Goal: Transaction & Acquisition: Purchase product/service

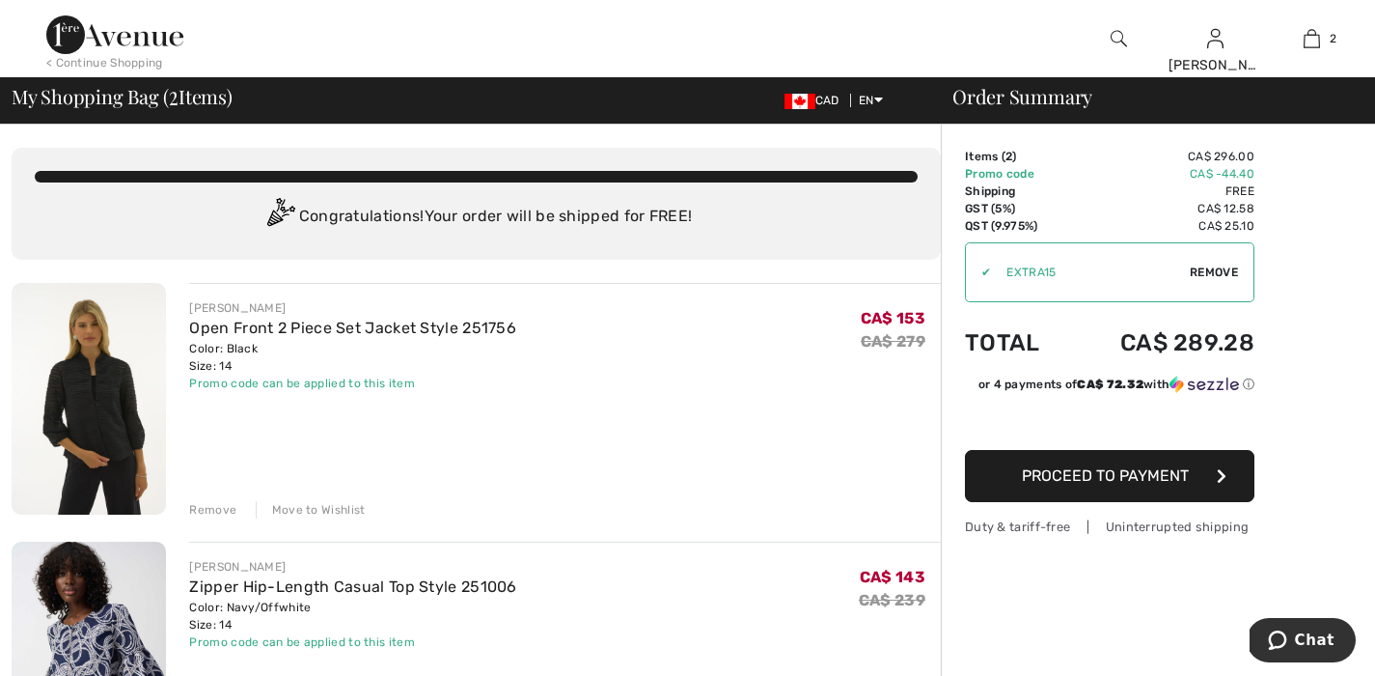
click at [117, 49] on img at bounding box center [114, 34] width 137 height 39
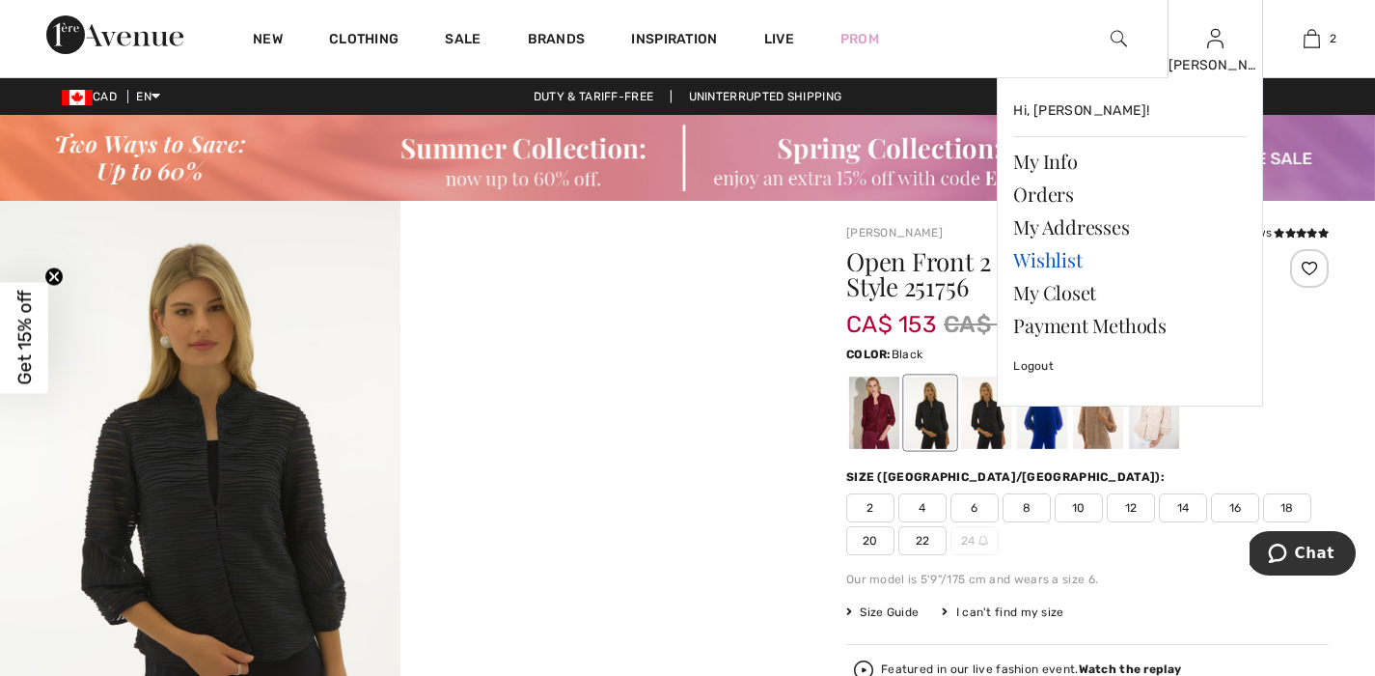
click at [1069, 265] on link "Wishlist" at bounding box center [1130, 259] width 234 height 33
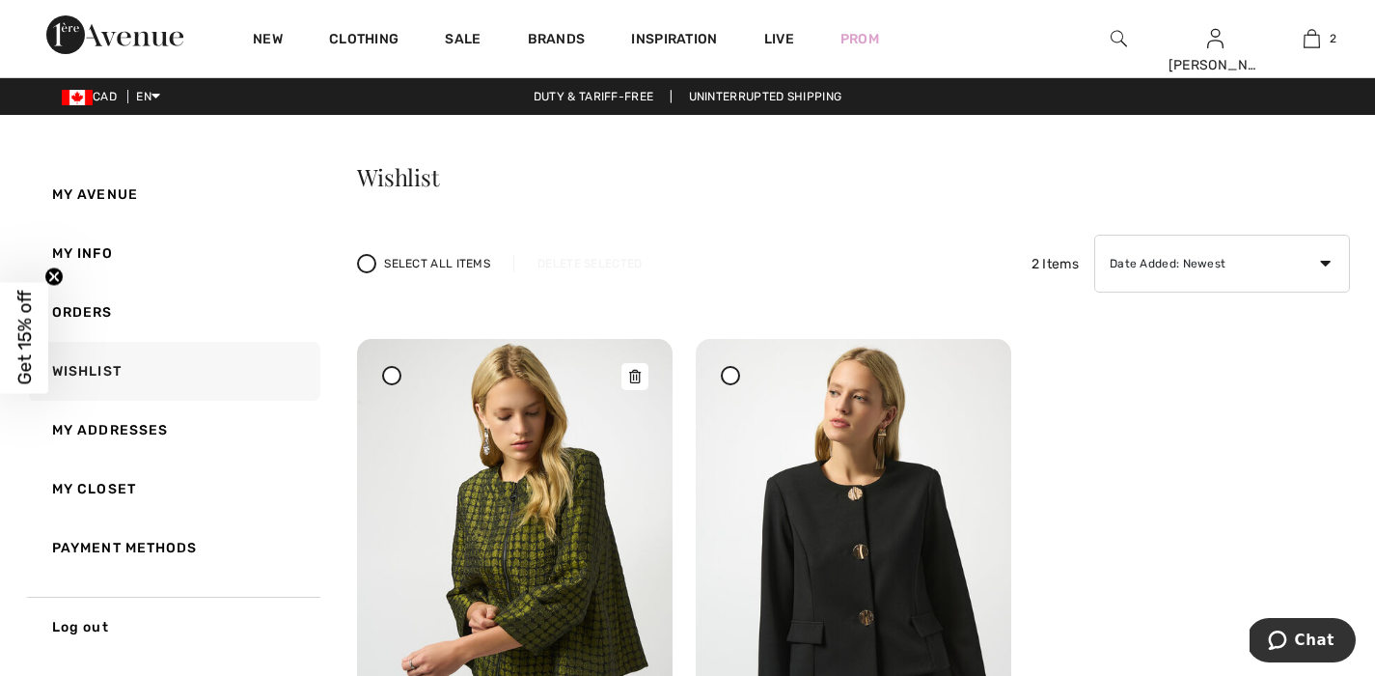
scroll to position [180, 0]
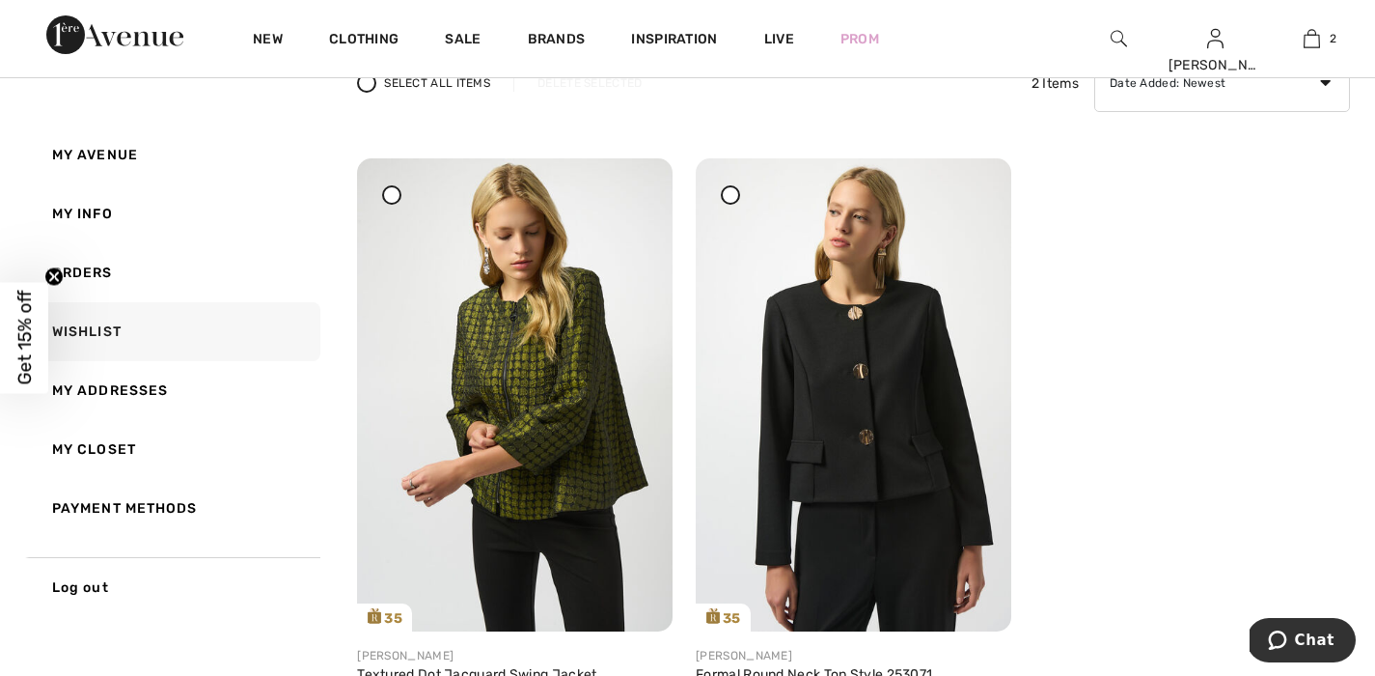
click at [387, 195] on div at bounding box center [391, 194] width 19 height 19
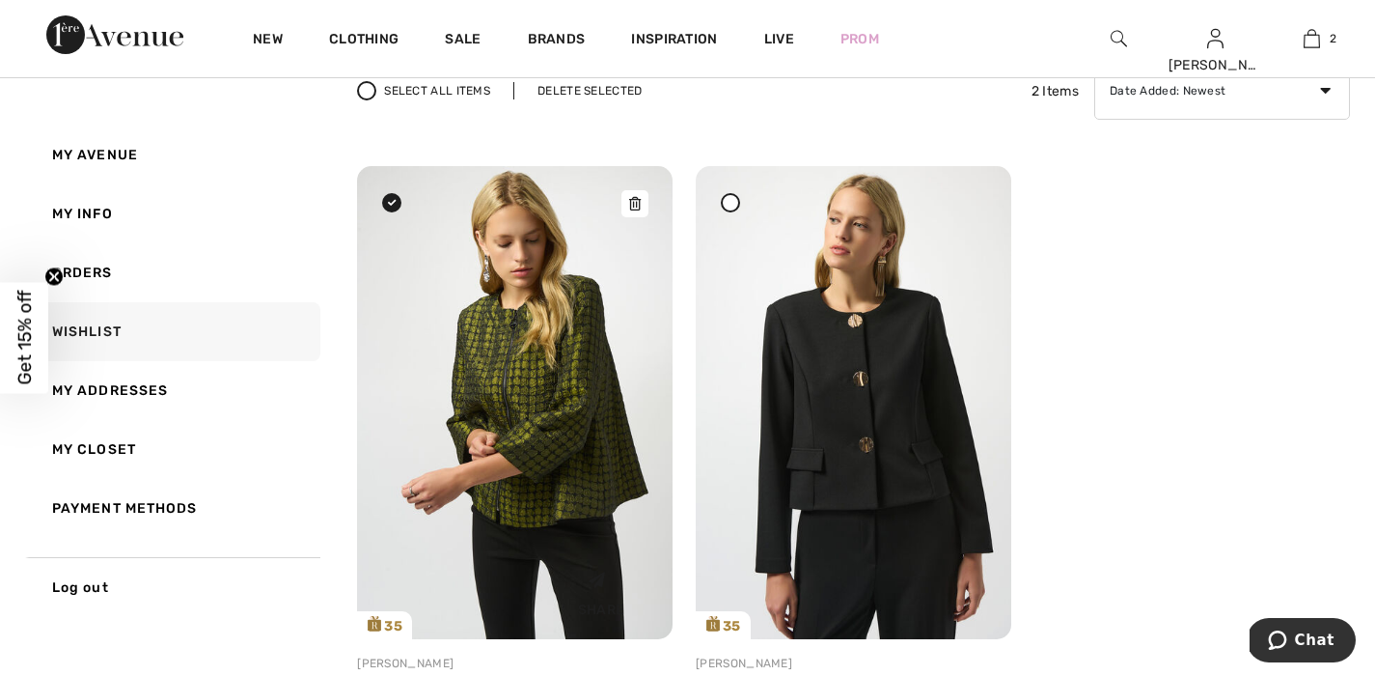
scroll to position [169, 0]
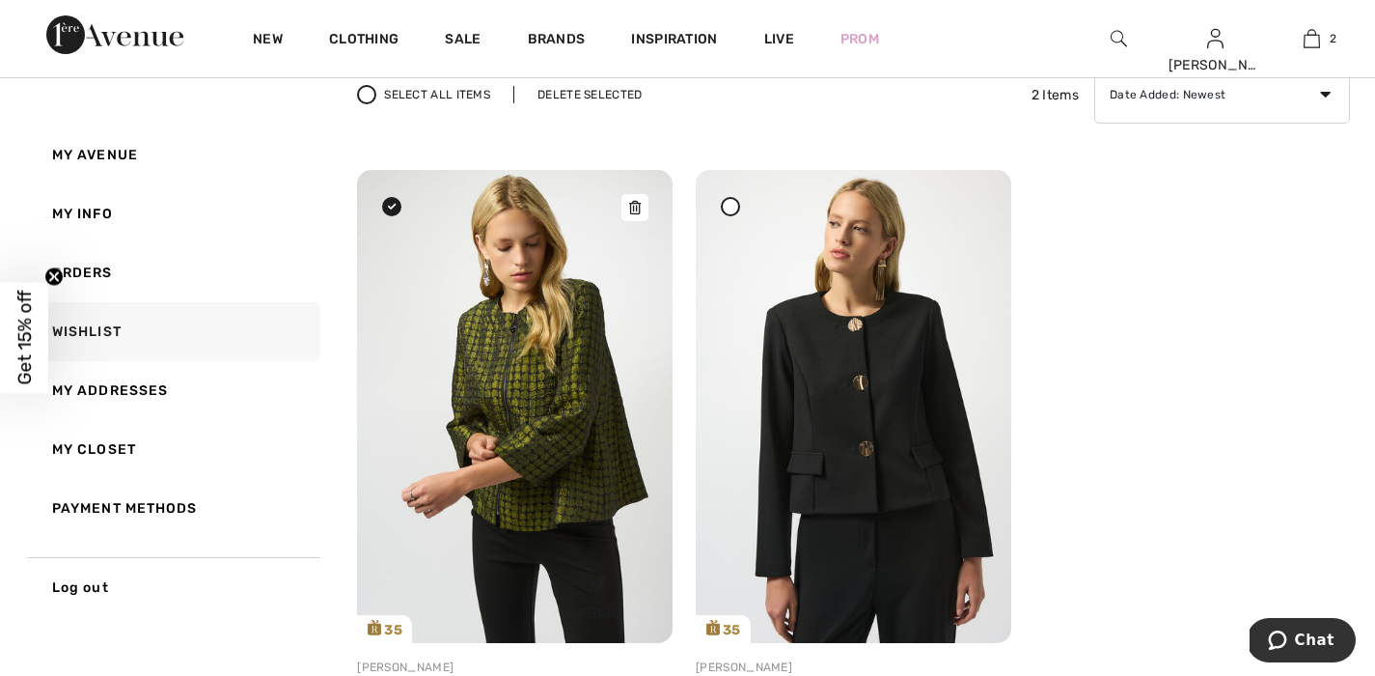
click at [508, 375] on img at bounding box center [515, 406] width 316 height 473
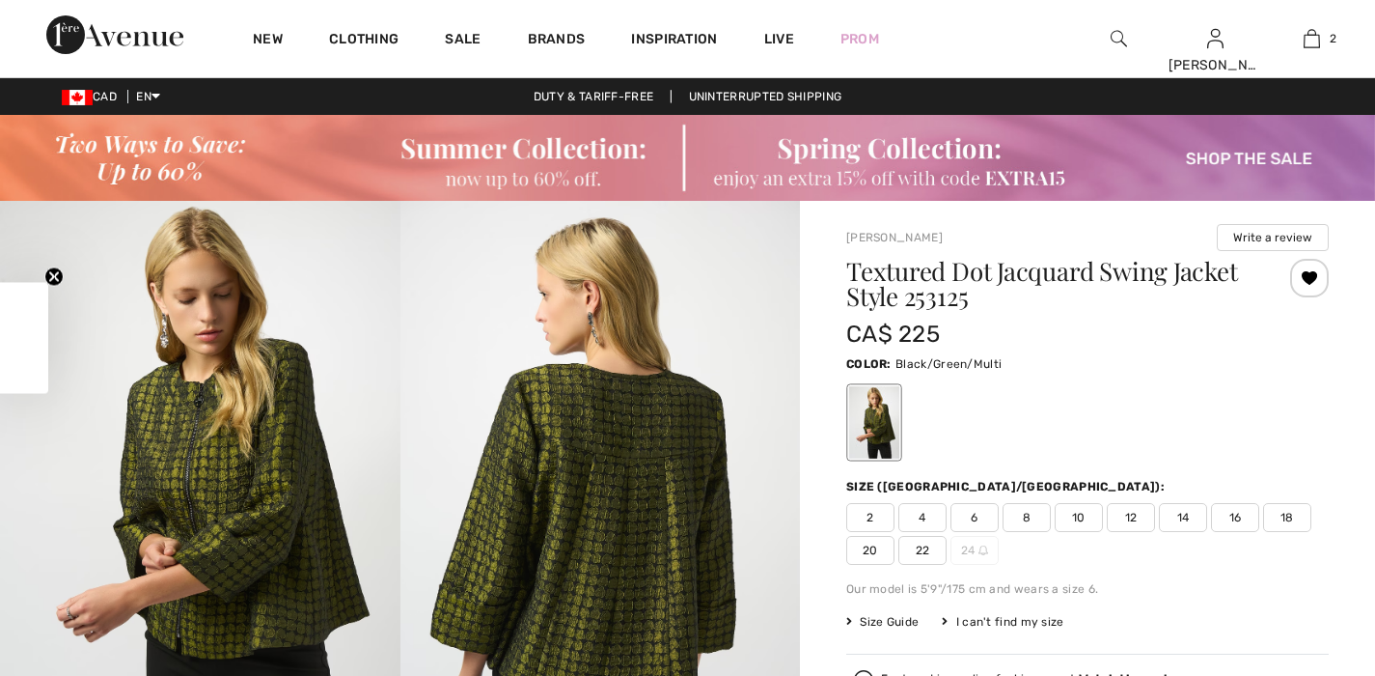
checkbox input "true"
click at [1181, 516] on span "14" at bounding box center [1183, 517] width 48 height 29
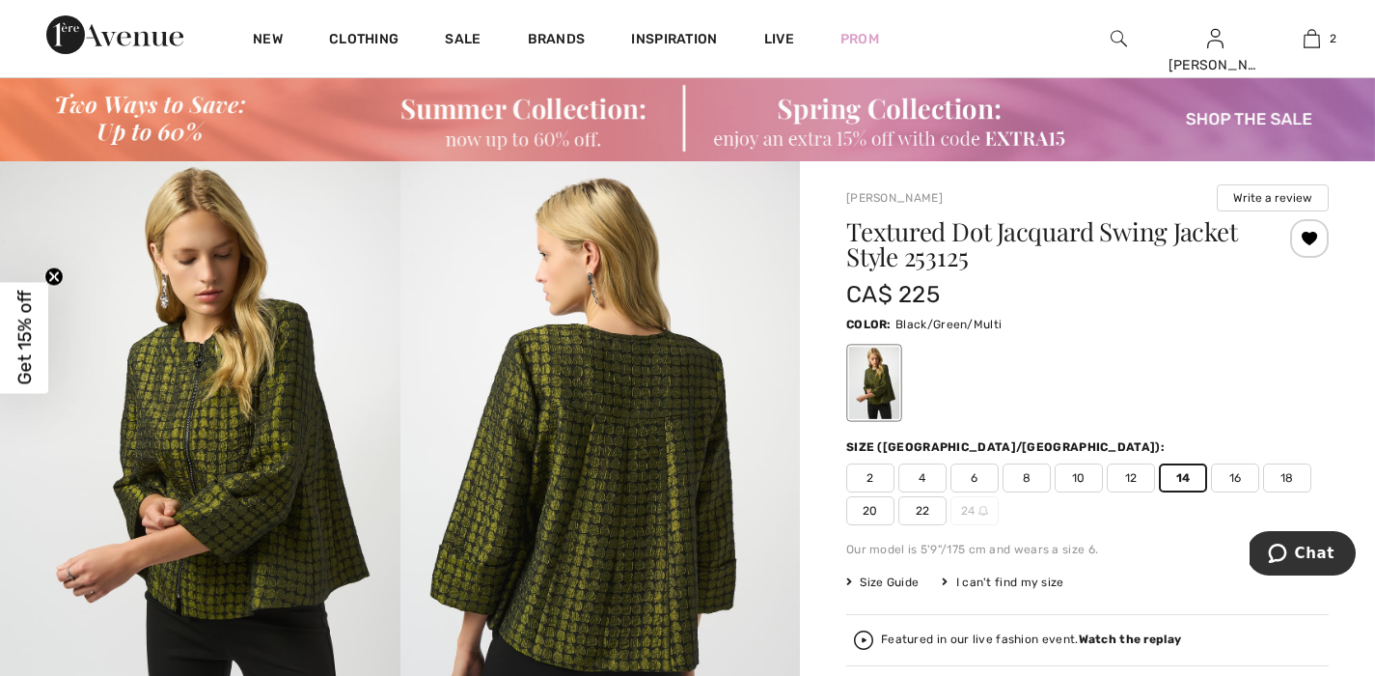
scroll to position [406, 0]
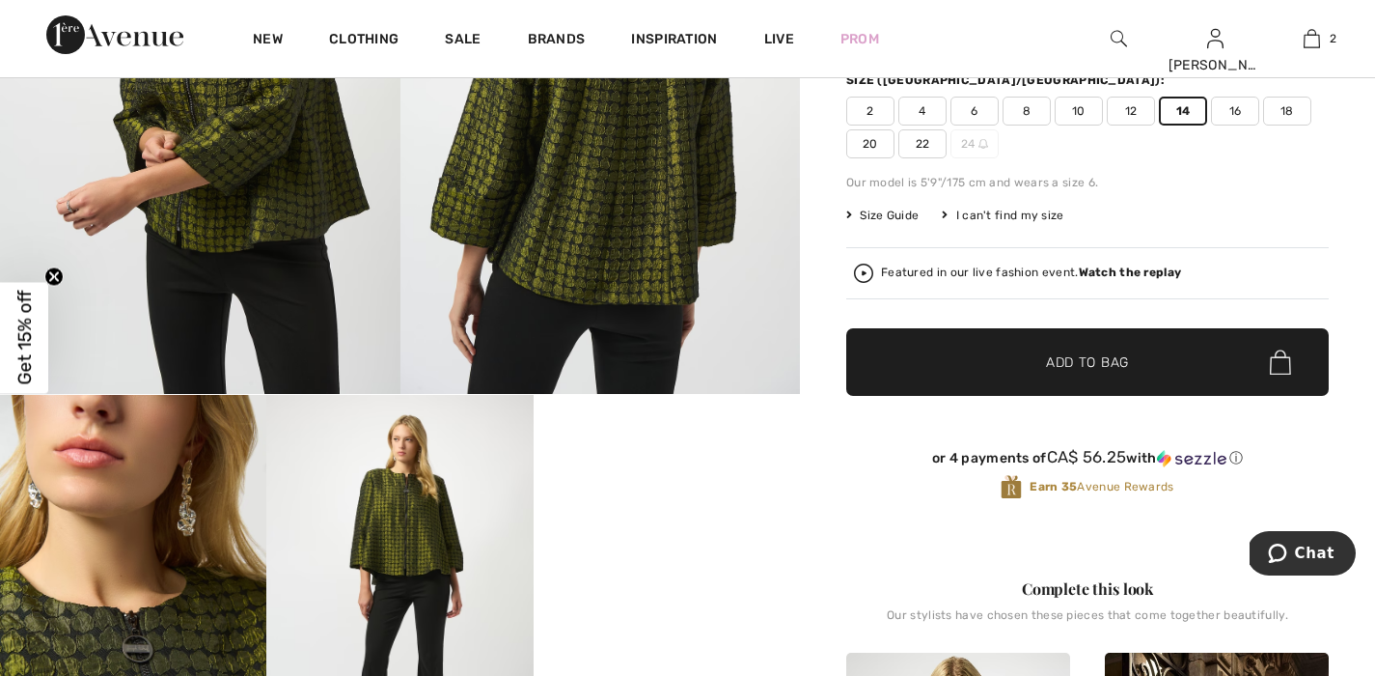
click at [1112, 368] on span "Add to Bag" at bounding box center [1087, 362] width 83 height 20
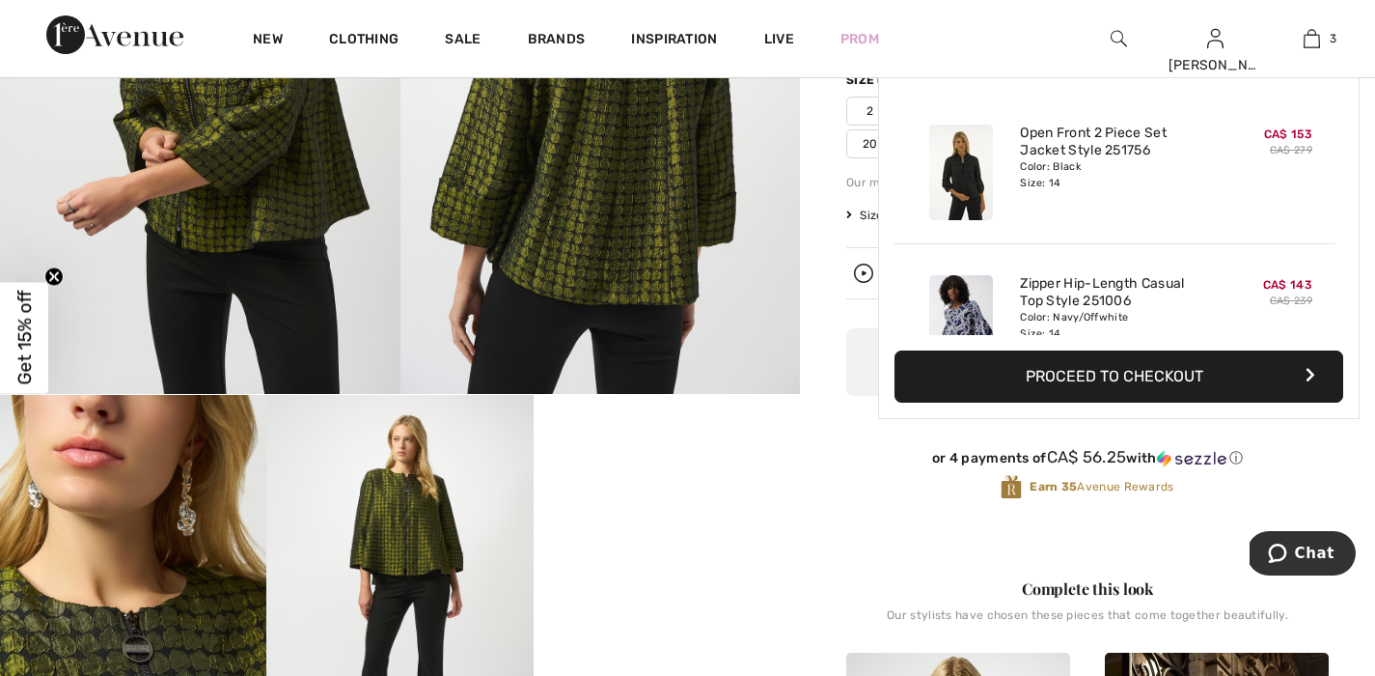
scroll to position [210, 0]
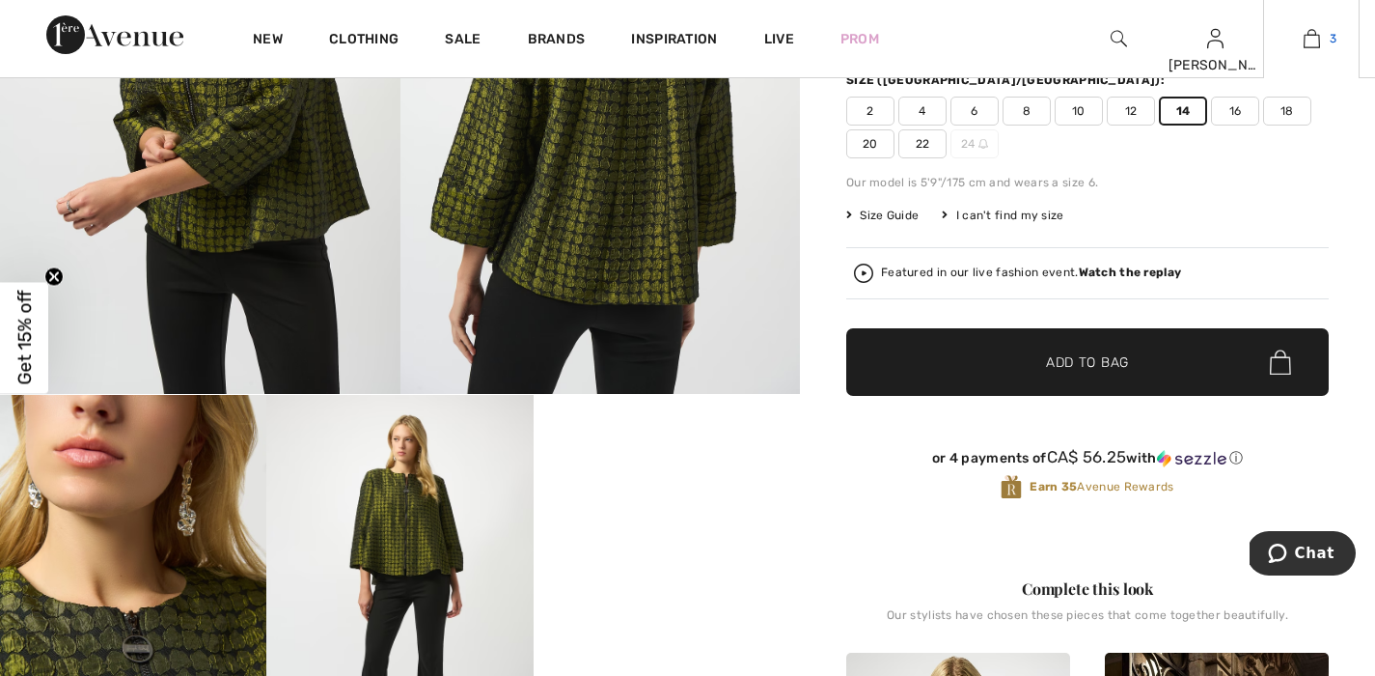
click at [1321, 38] on link "3" at bounding box center [1311, 38] width 95 height 23
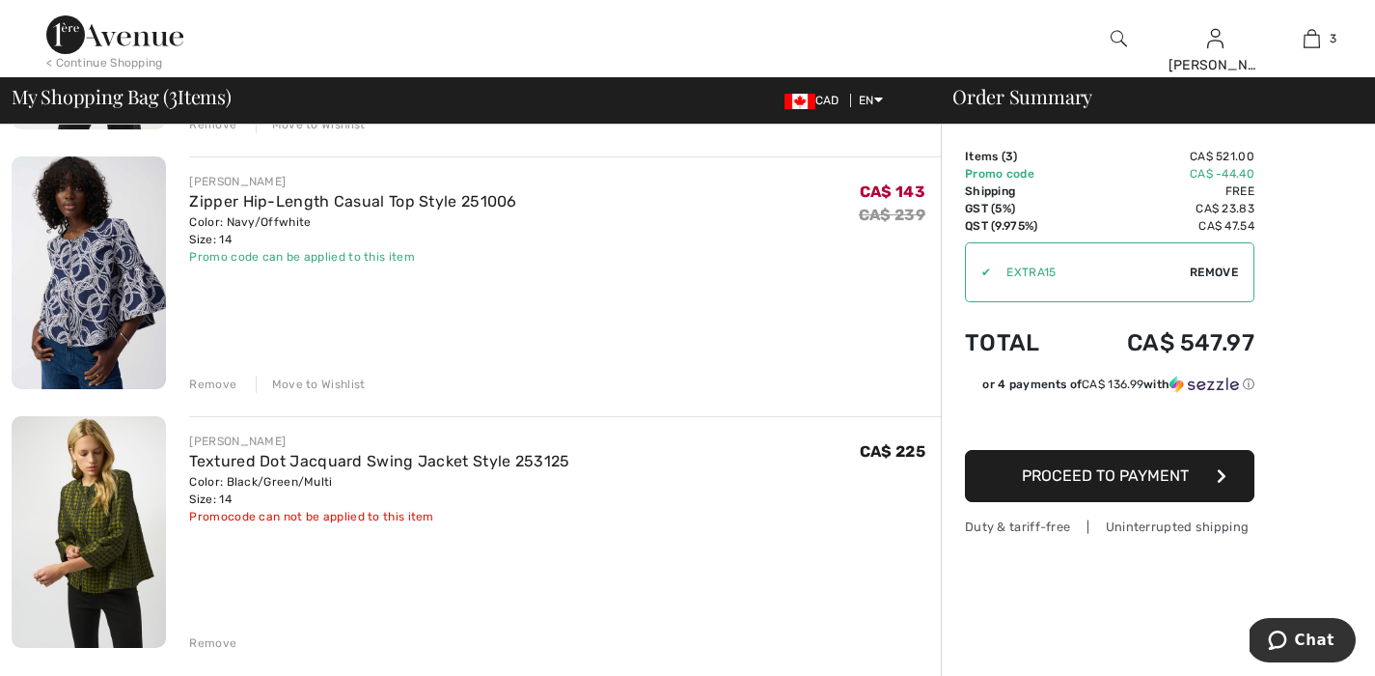
scroll to position [416, 0]
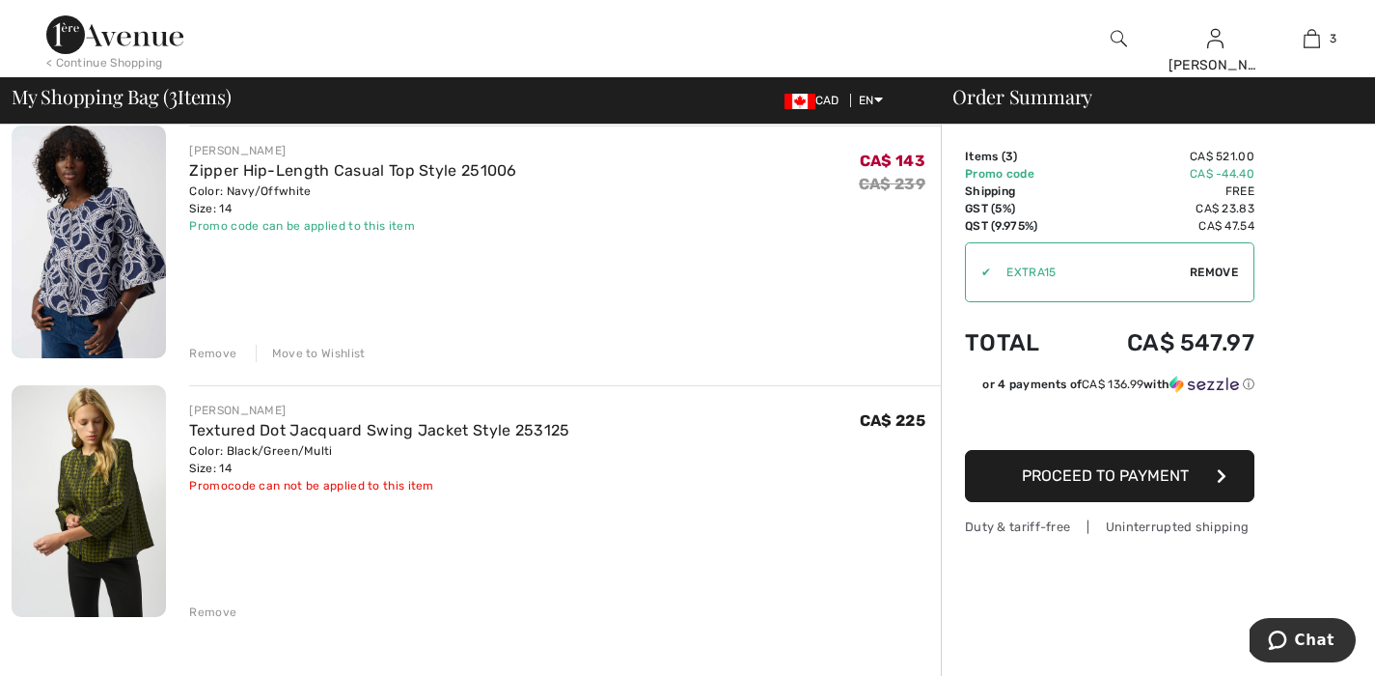
click at [220, 610] on div "Remove" at bounding box center [212, 611] width 47 height 17
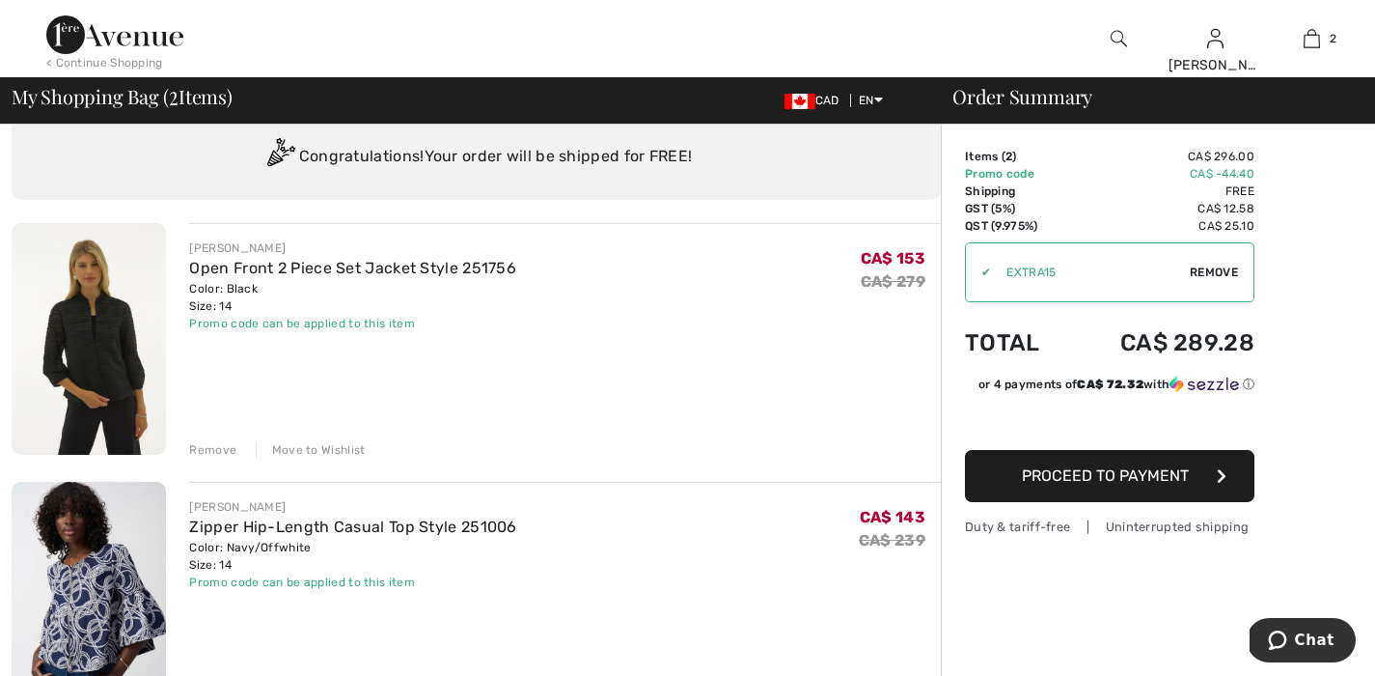
scroll to position [26, 0]
